Goal: Transaction & Acquisition: Purchase product/service

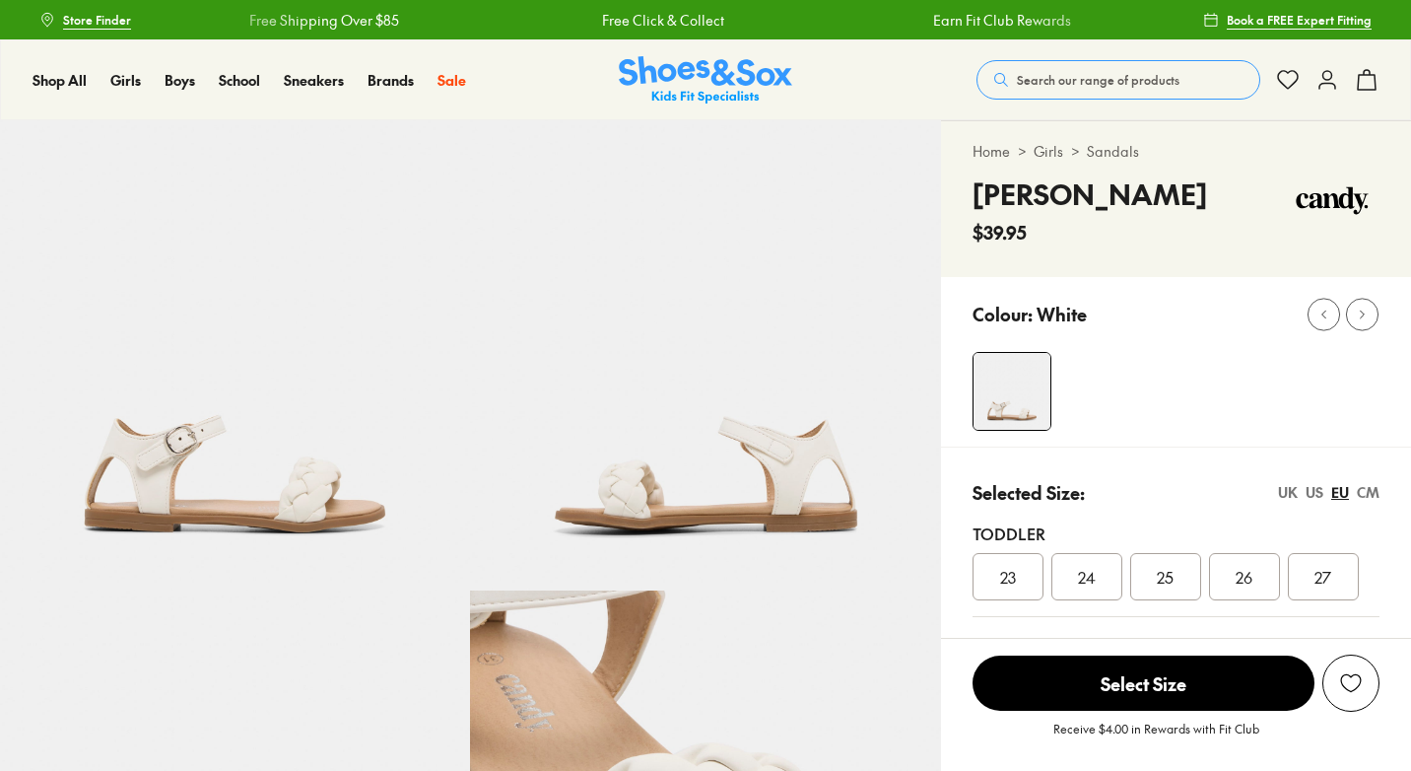
select select "*"
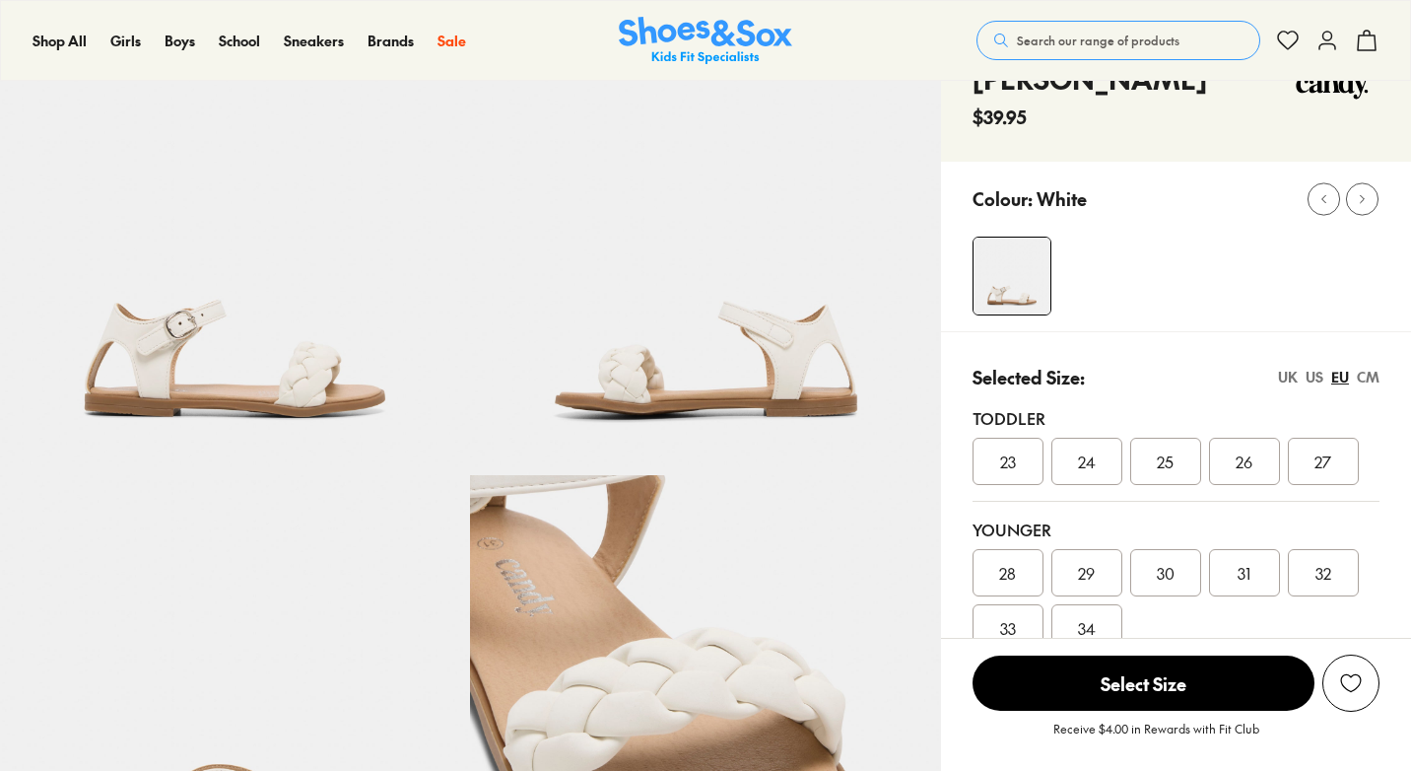
scroll to position [152, 0]
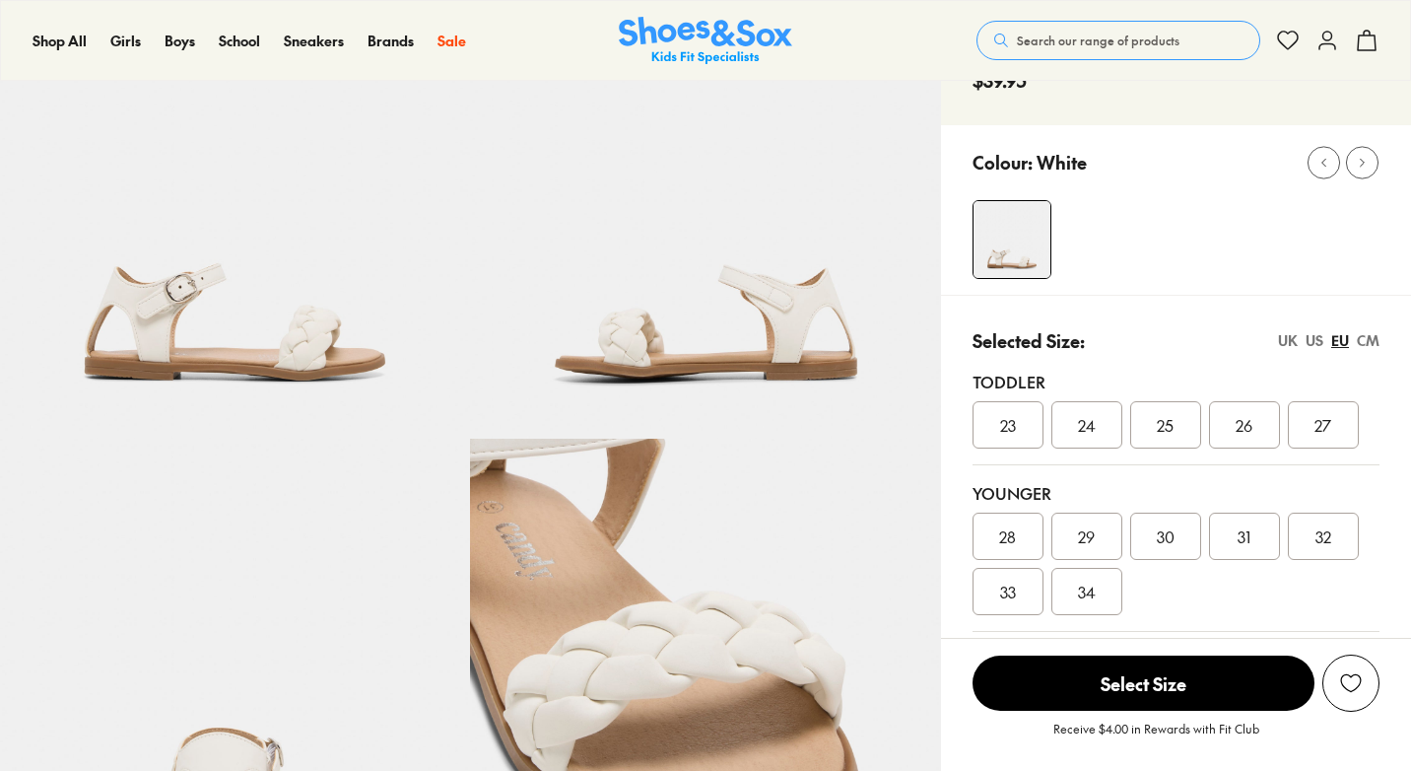
click at [1092, 590] on span "34" at bounding box center [1087, 591] width 18 height 24
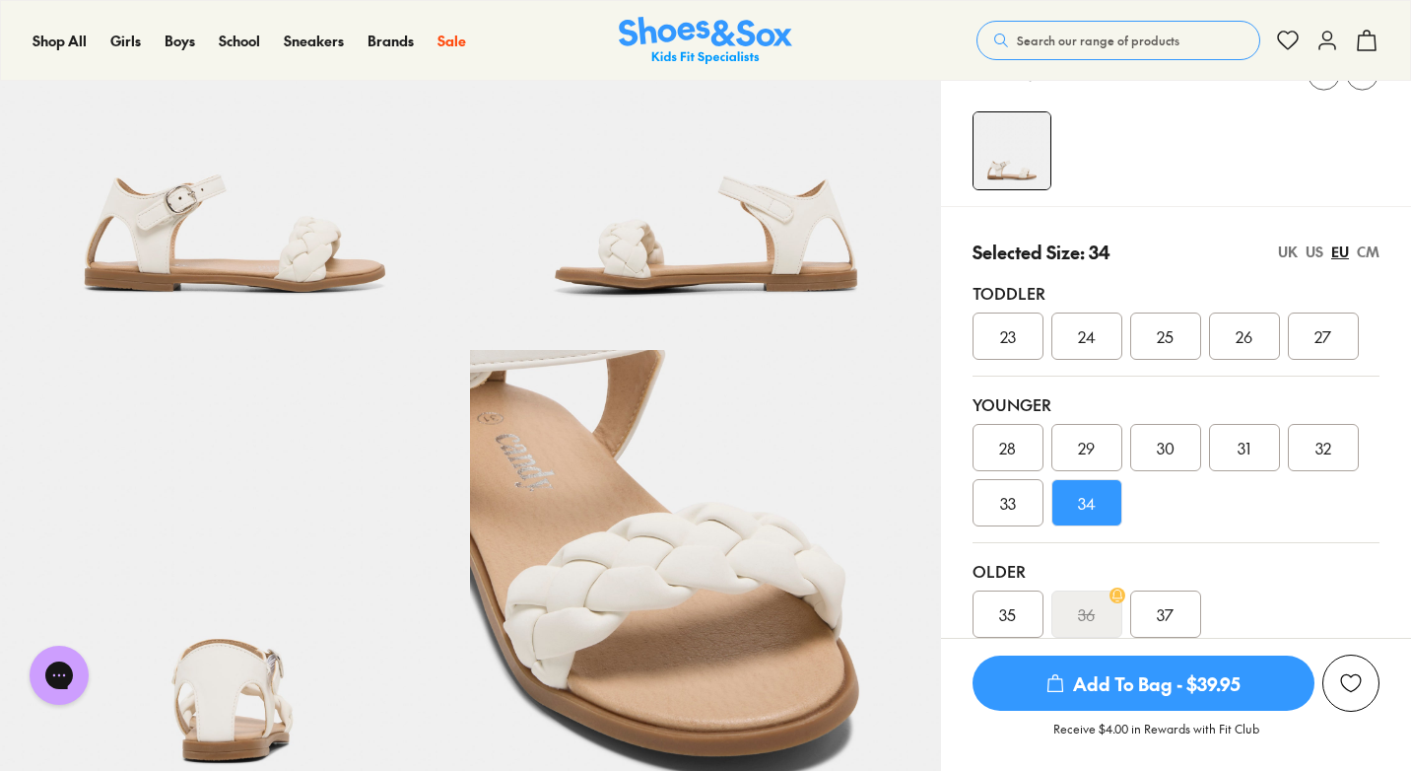
click at [1102, 694] on span "Add To Bag - $39.95" at bounding box center [1144, 682] width 342 height 55
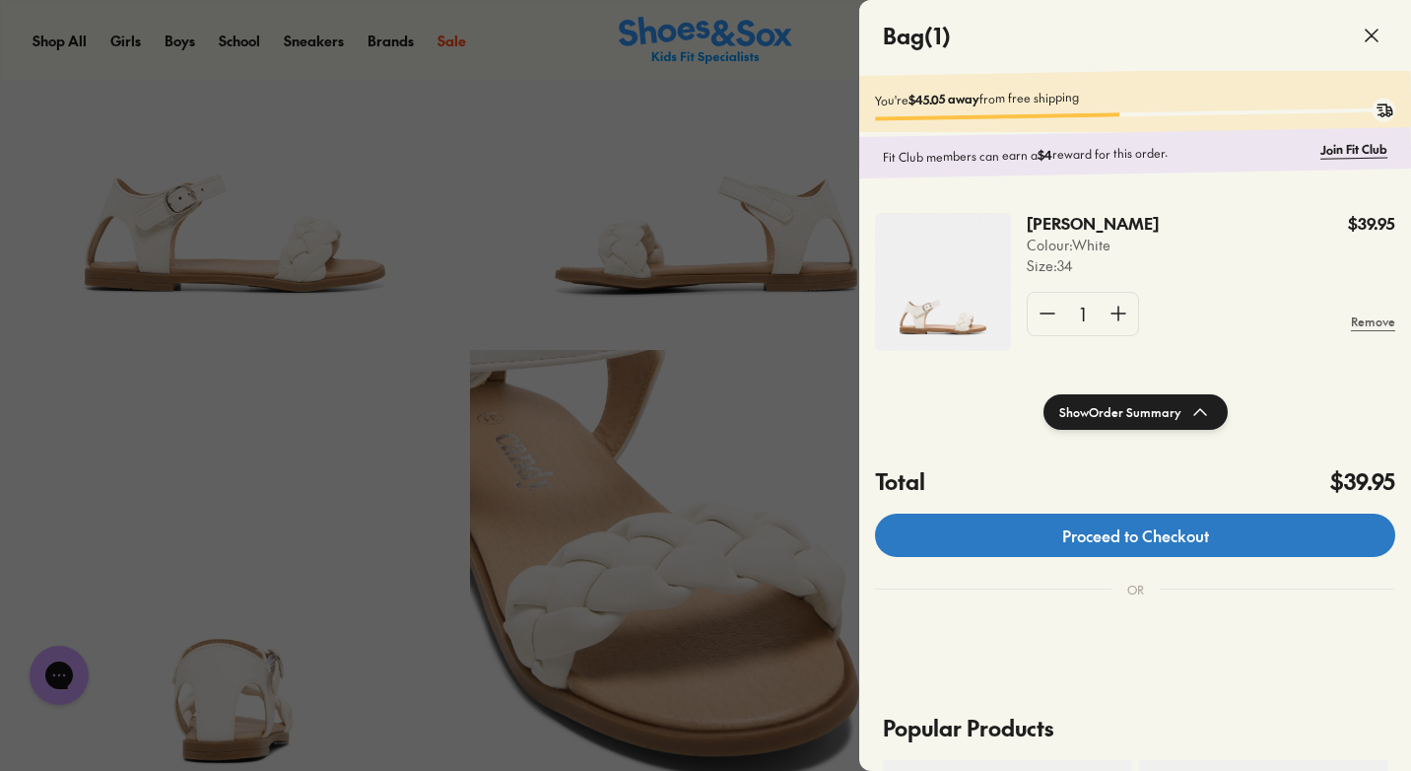
click at [1075, 541] on link "Proceed to Checkout" at bounding box center [1135, 534] width 520 height 43
